Goal: Transaction & Acquisition: Purchase product/service

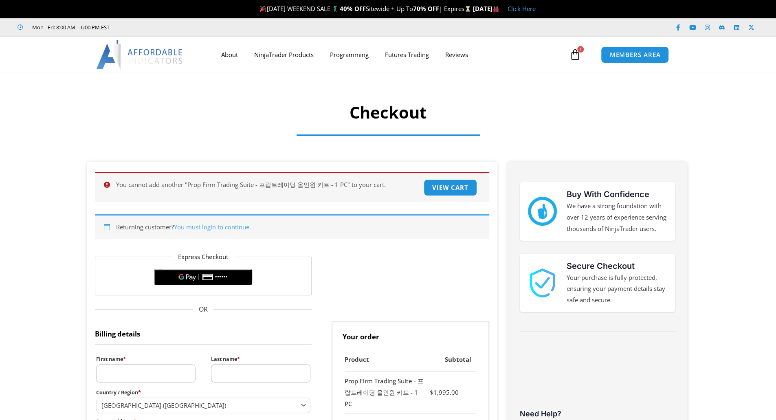
select select "**"
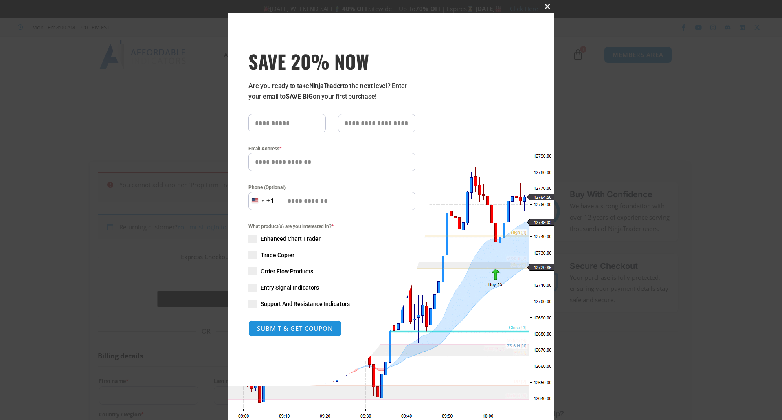
click at [542, 12] on button "Close this module" at bounding box center [547, 6] width 13 height 13
